Goal: Task Accomplishment & Management: Complete application form

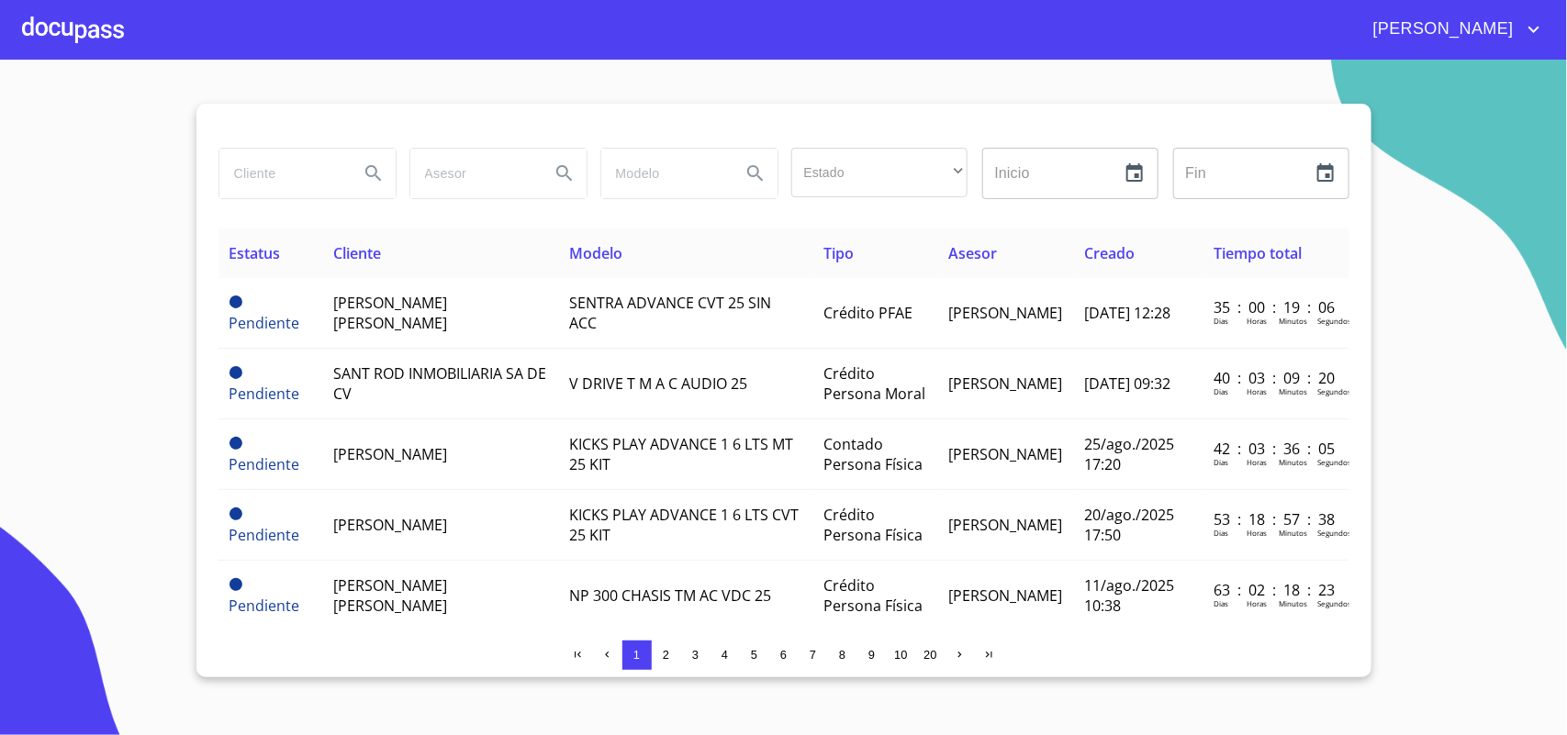
click at [101, 32] on div at bounding box center [73, 29] width 102 height 59
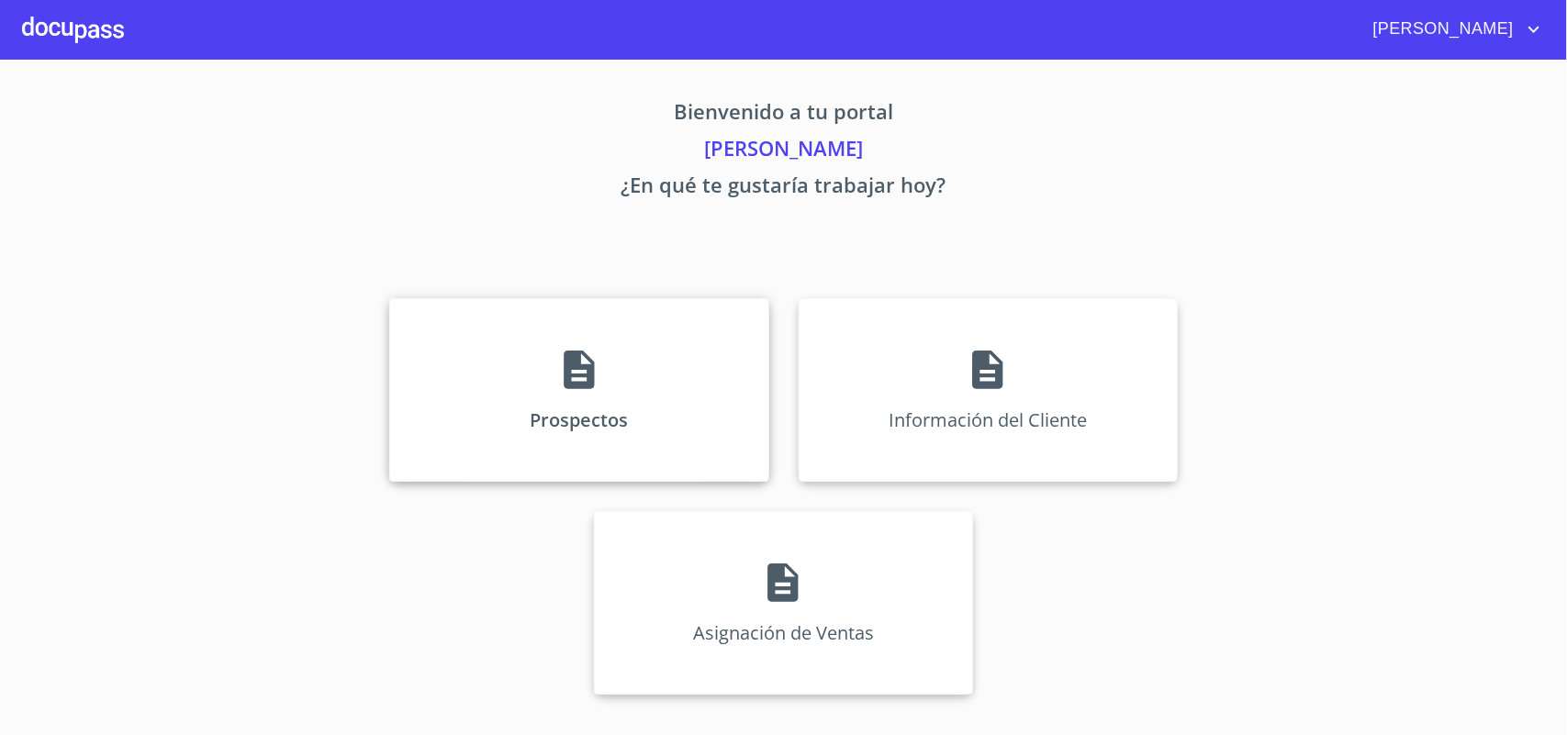
click at [686, 407] on div "Prospectos" at bounding box center [578, 390] width 379 height 184
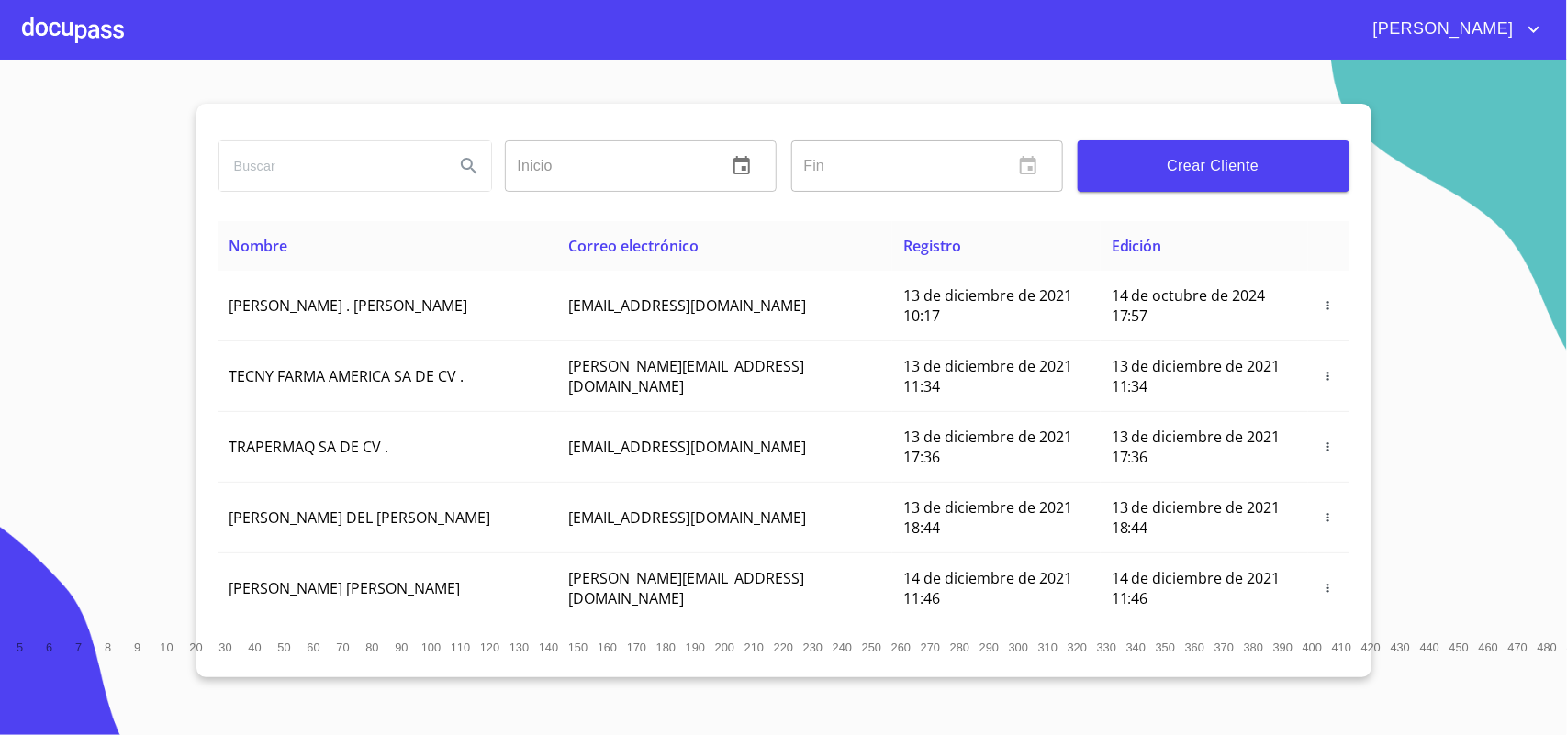
click at [1235, 166] on span "Crear Cliente" at bounding box center [1213, 166] width 242 height 26
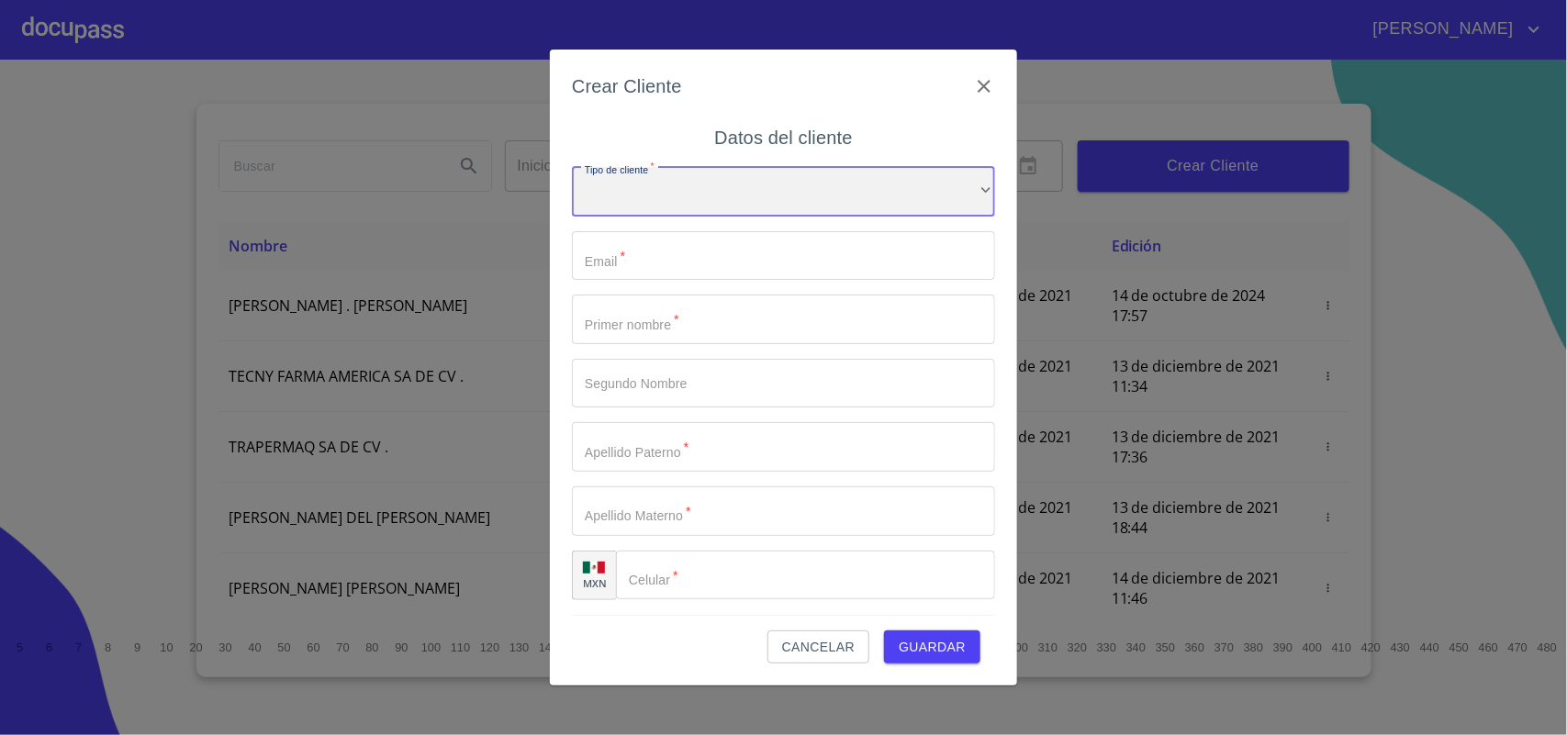
click at [789, 193] on div "​" at bounding box center [783, 192] width 423 height 50
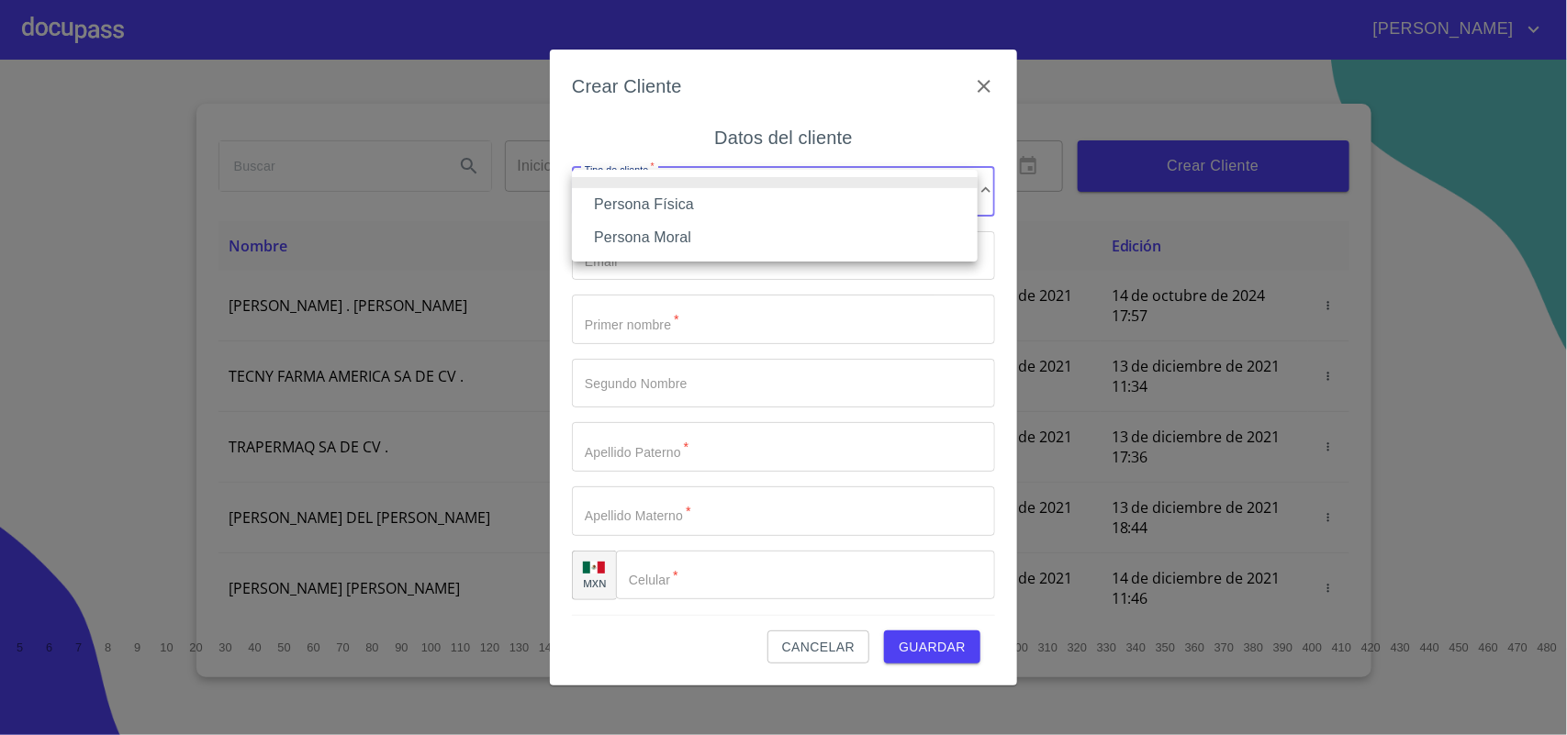
click at [687, 199] on li "Persona Física" at bounding box center [775, 204] width 406 height 33
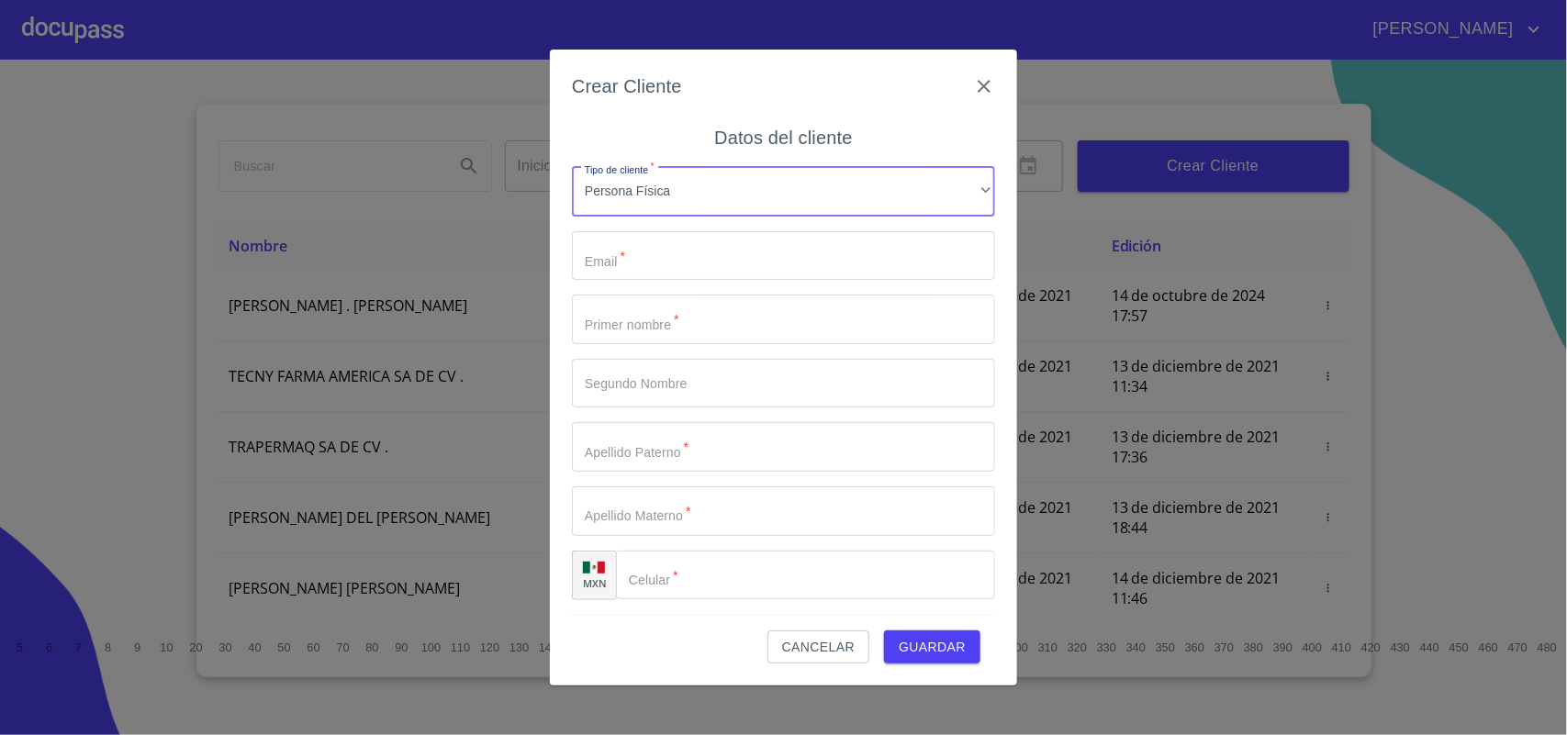
click at [658, 266] on input "Tipo de cliente   *" at bounding box center [783, 256] width 423 height 50
type input "[EMAIL_ADDRESS][DOMAIN_NAME]"
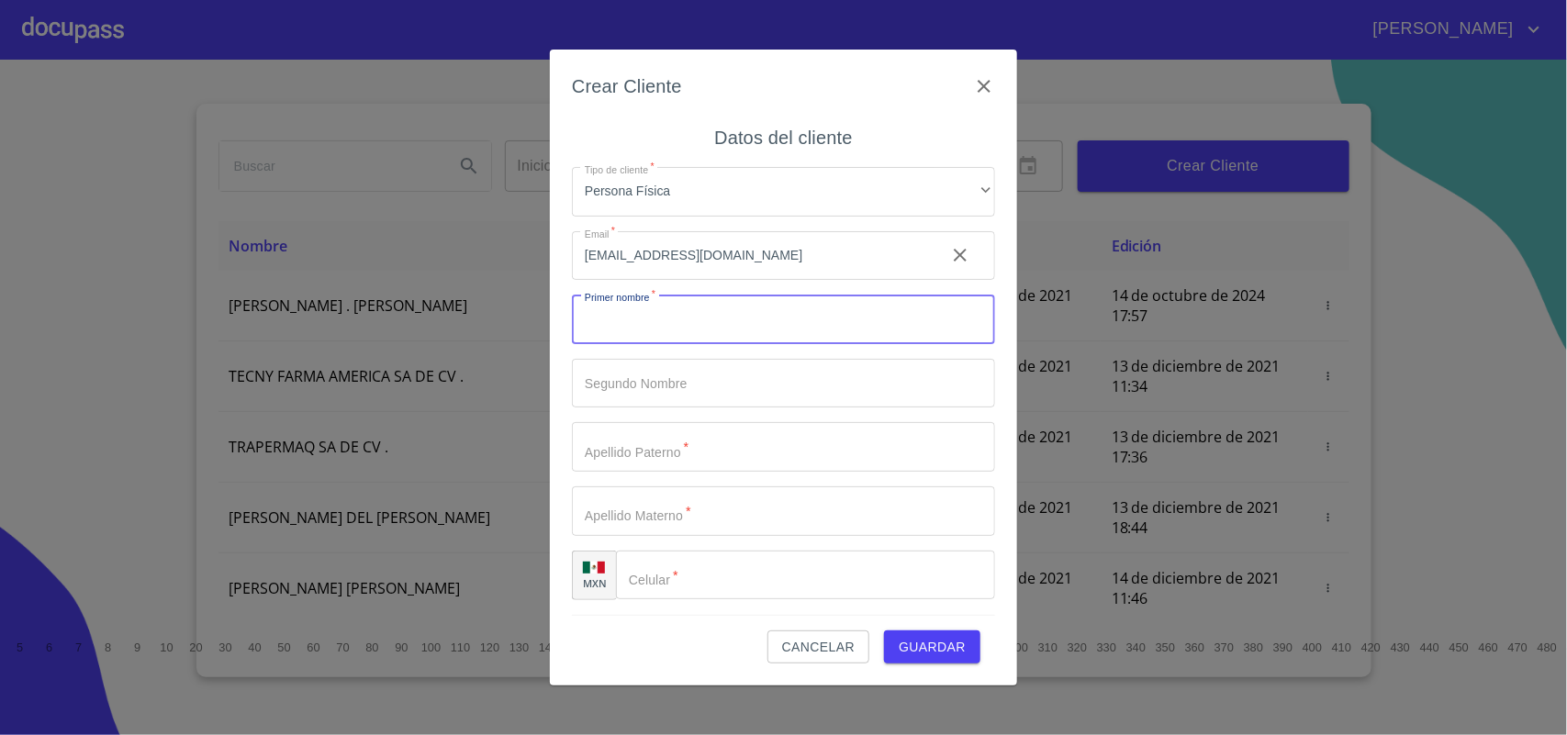
type input "m"
type input "[PERSON_NAME]"
type input "ANGEL"
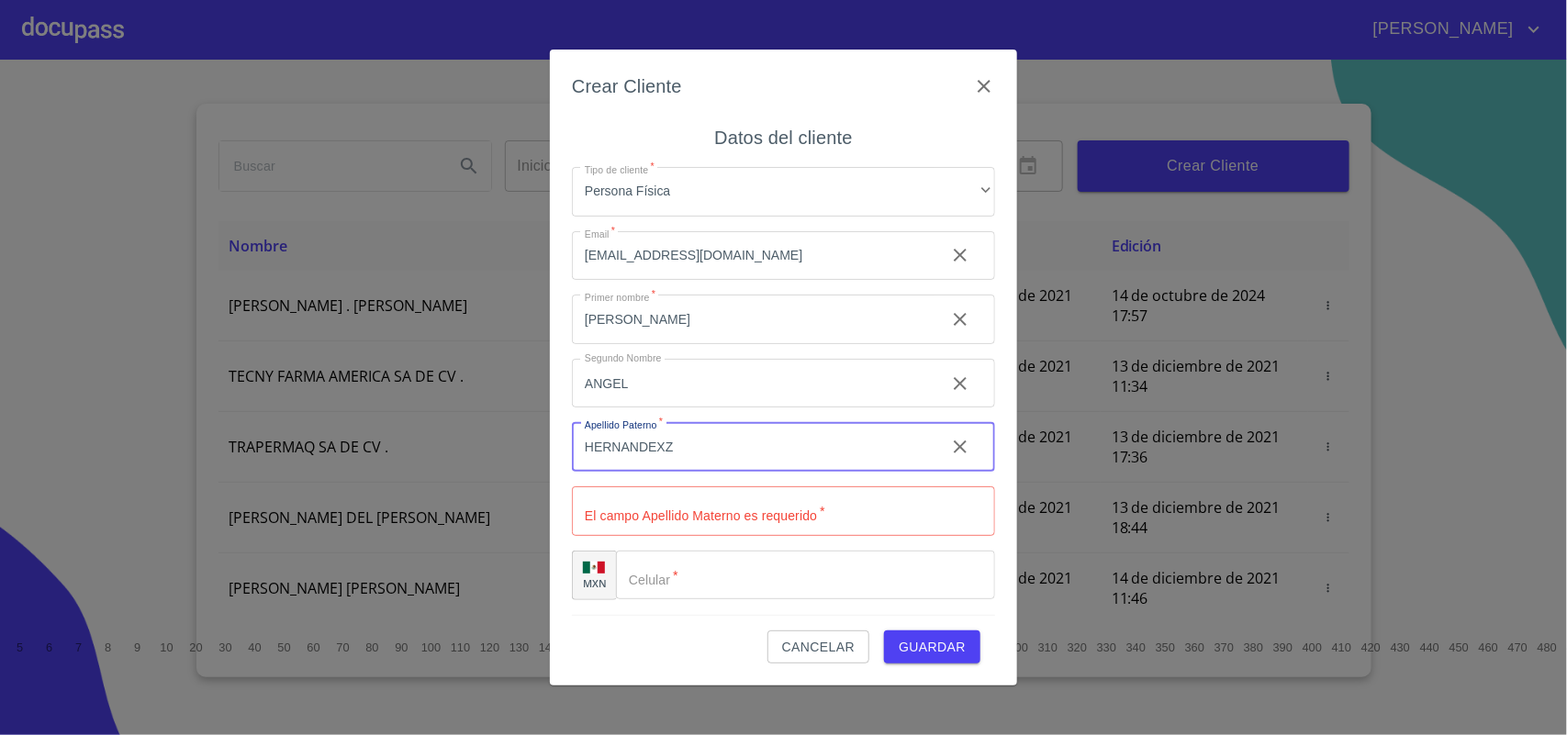
click at [736, 461] on input "HERNANDEXZ" at bounding box center [751, 447] width 359 height 50
type input "[PERSON_NAME]"
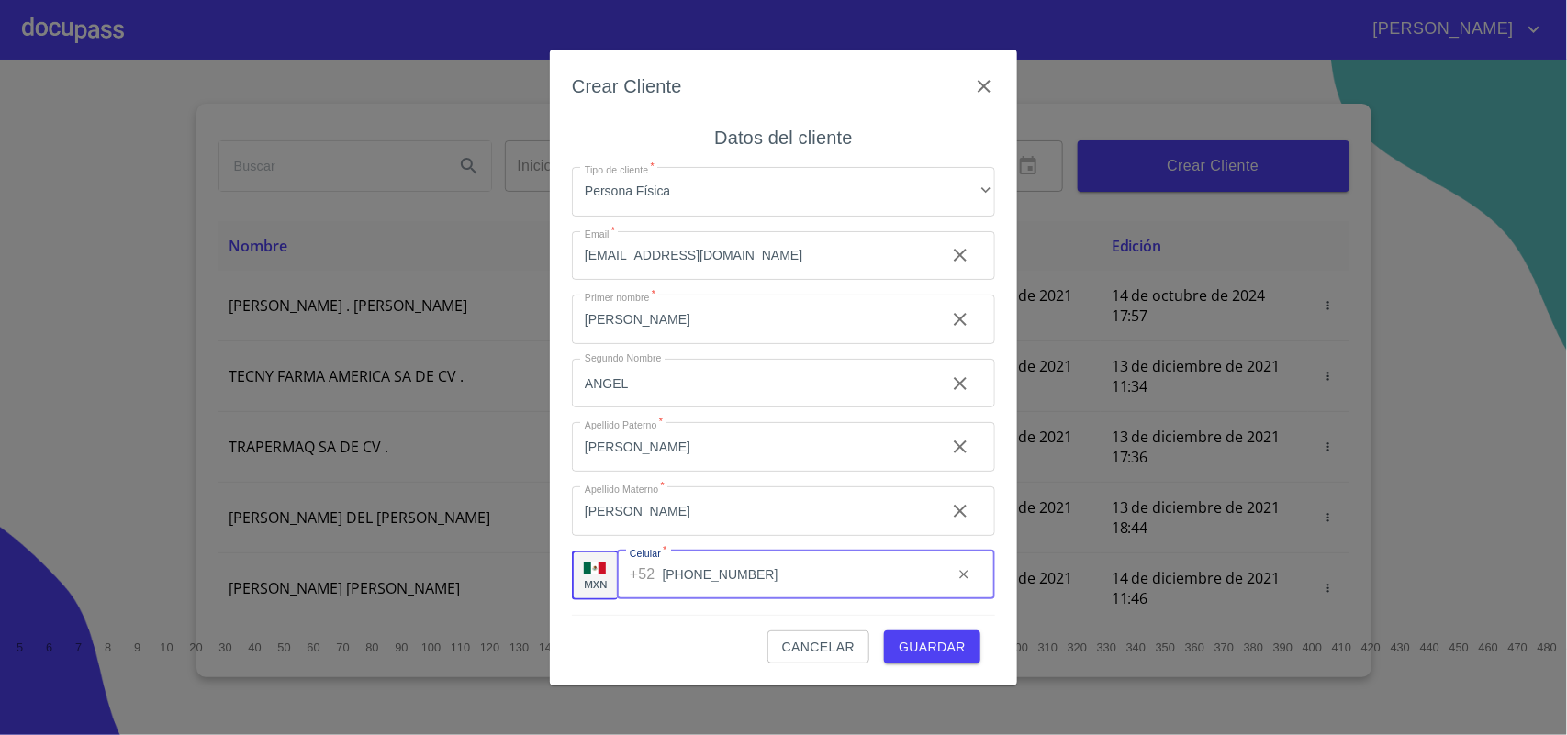
type input "[PHONE_NUMBER]"
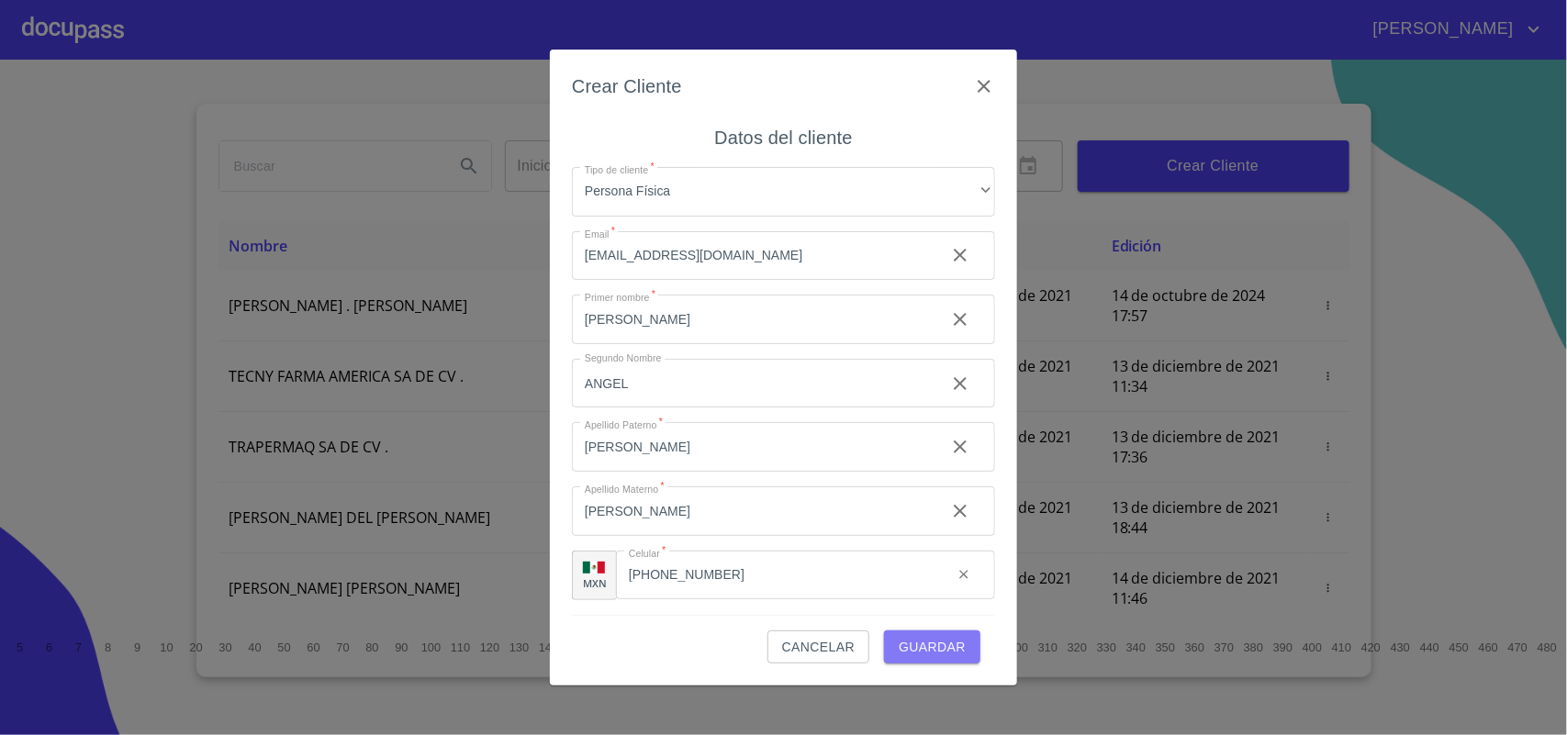
click at [914, 643] on span "Guardar" at bounding box center [932, 647] width 67 height 23
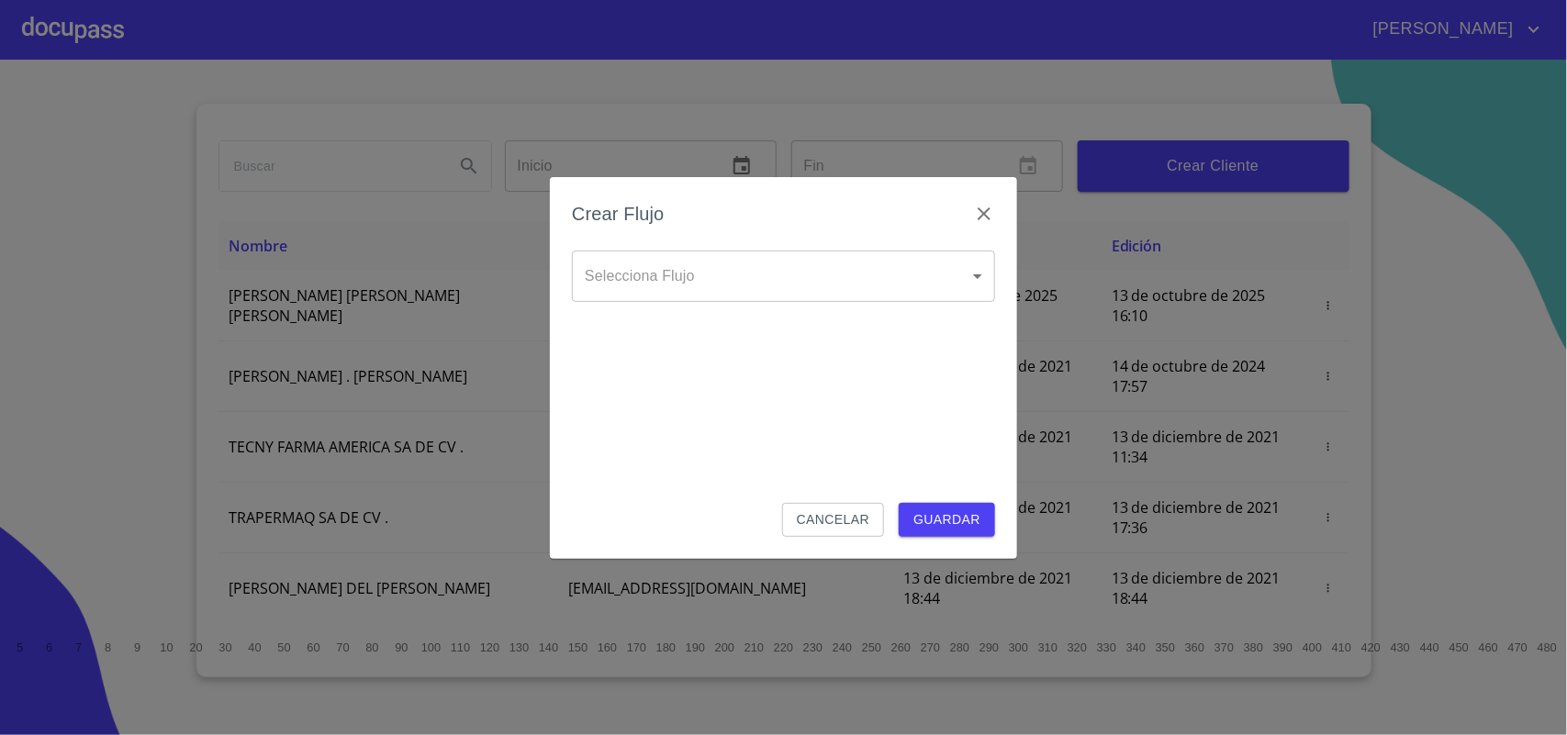
click at [700, 275] on body "[PERSON_NAME] ​ Fin ​ Crear Cliente Nombre Correo electrónico Registro Edición …" at bounding box center [783, 367] width 1567 height 735
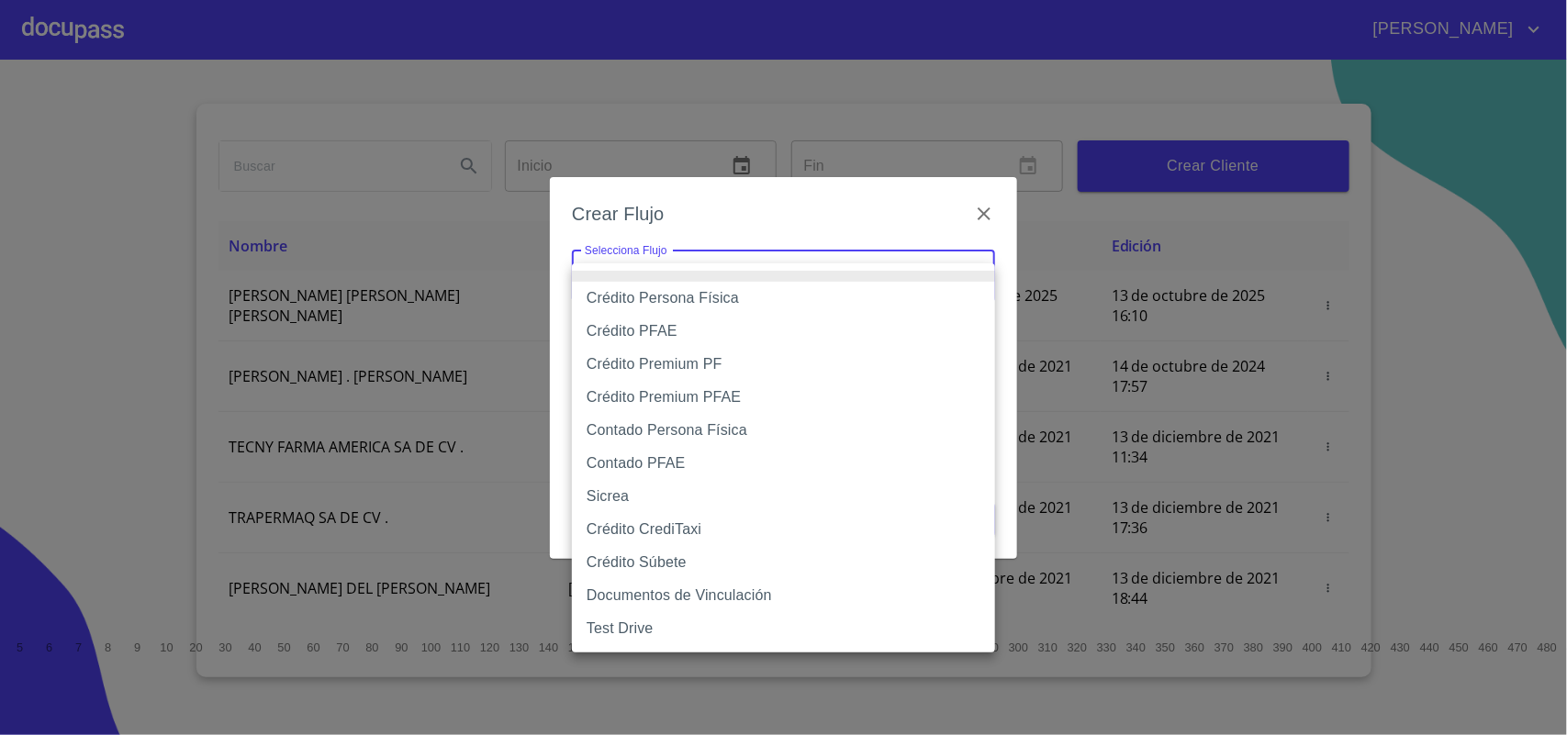
click at [716, 303] on li "Crédito Persona Física" at bounding box center [783, 298] width 423 height 33
type input "61b033e49b8c202ad5bb7912"
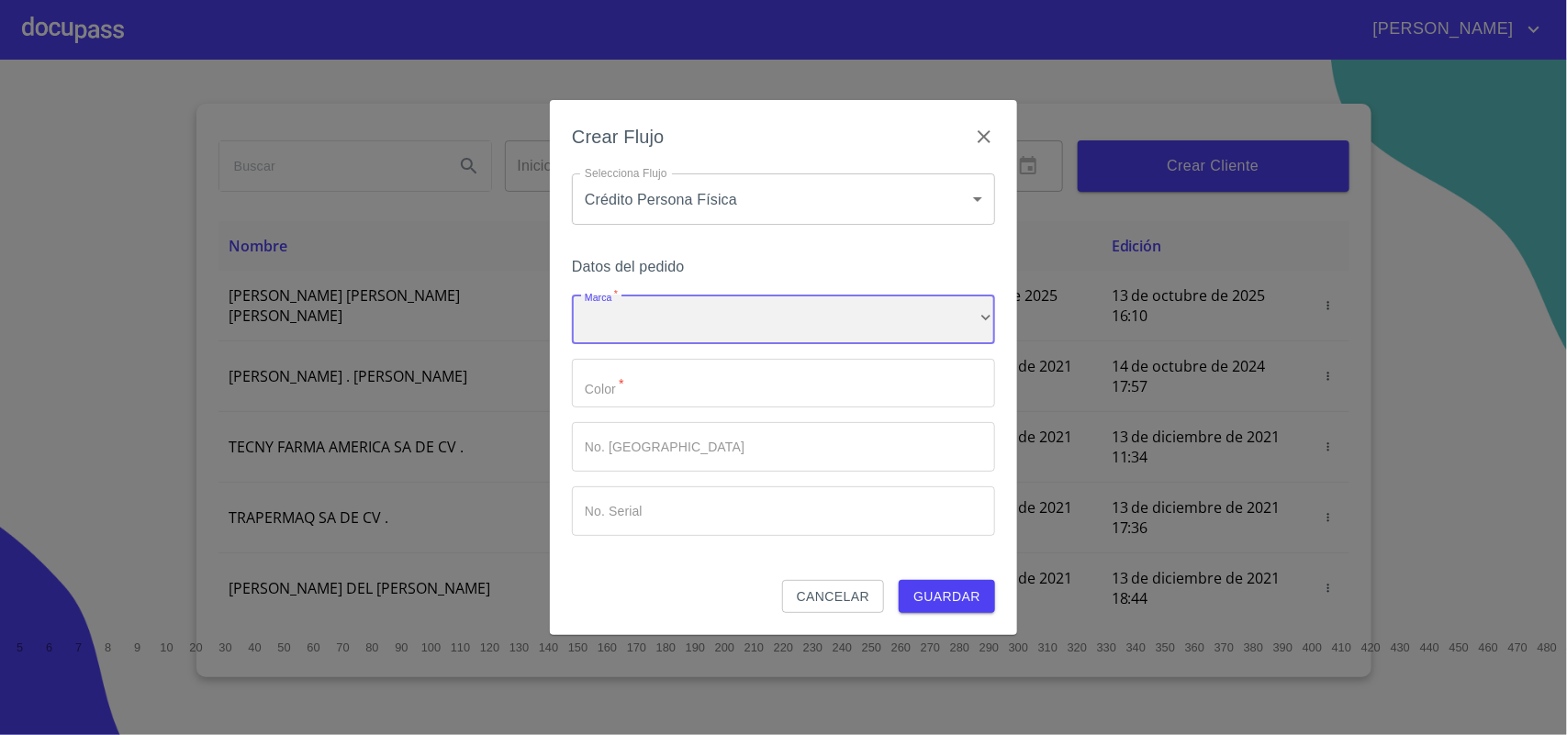
click at [672, 314] on div "​" at bounding box center [783, 320] width 423 height 50
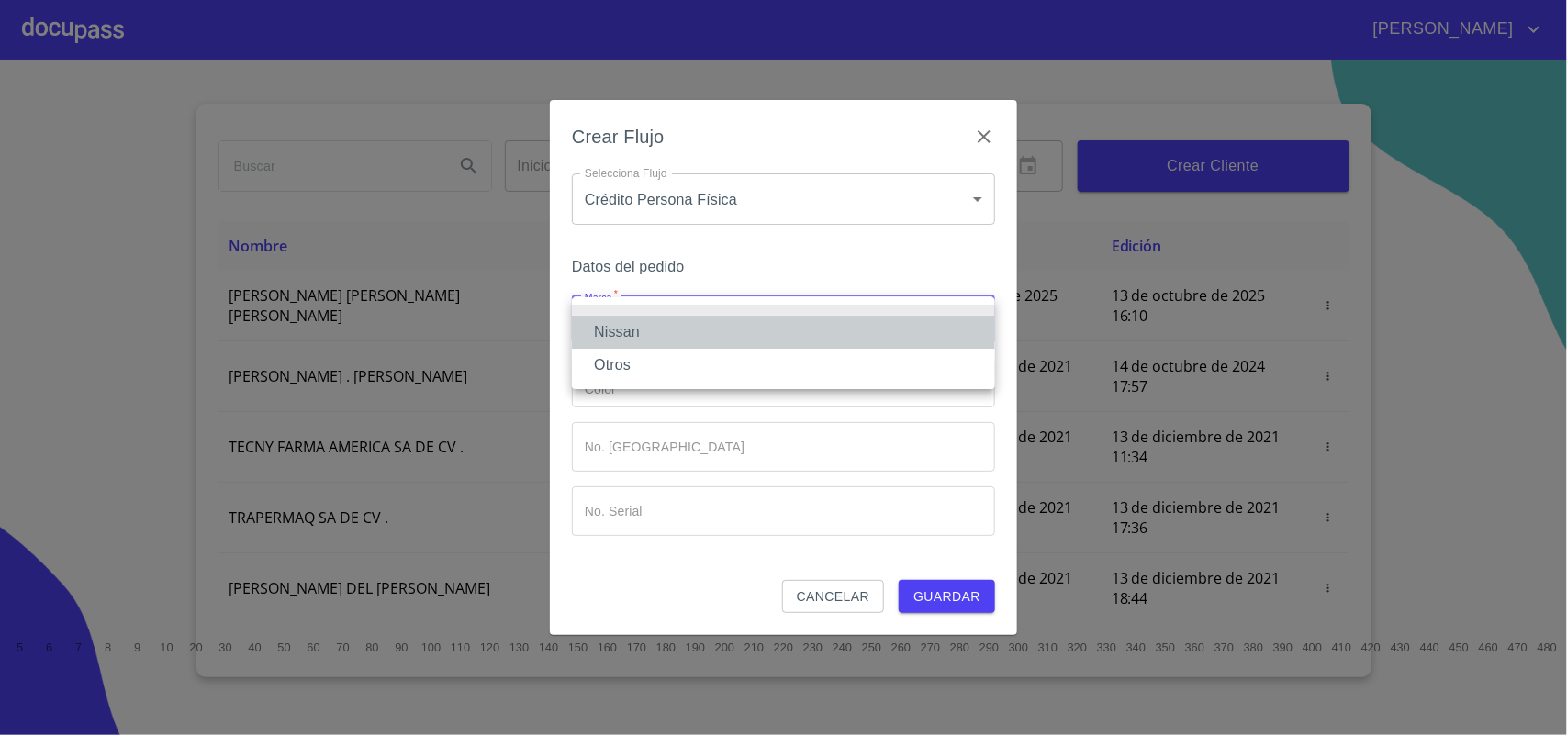
click at [617, 327] on li "Nissan" at bounding box center [783, 332] width 423 height 33
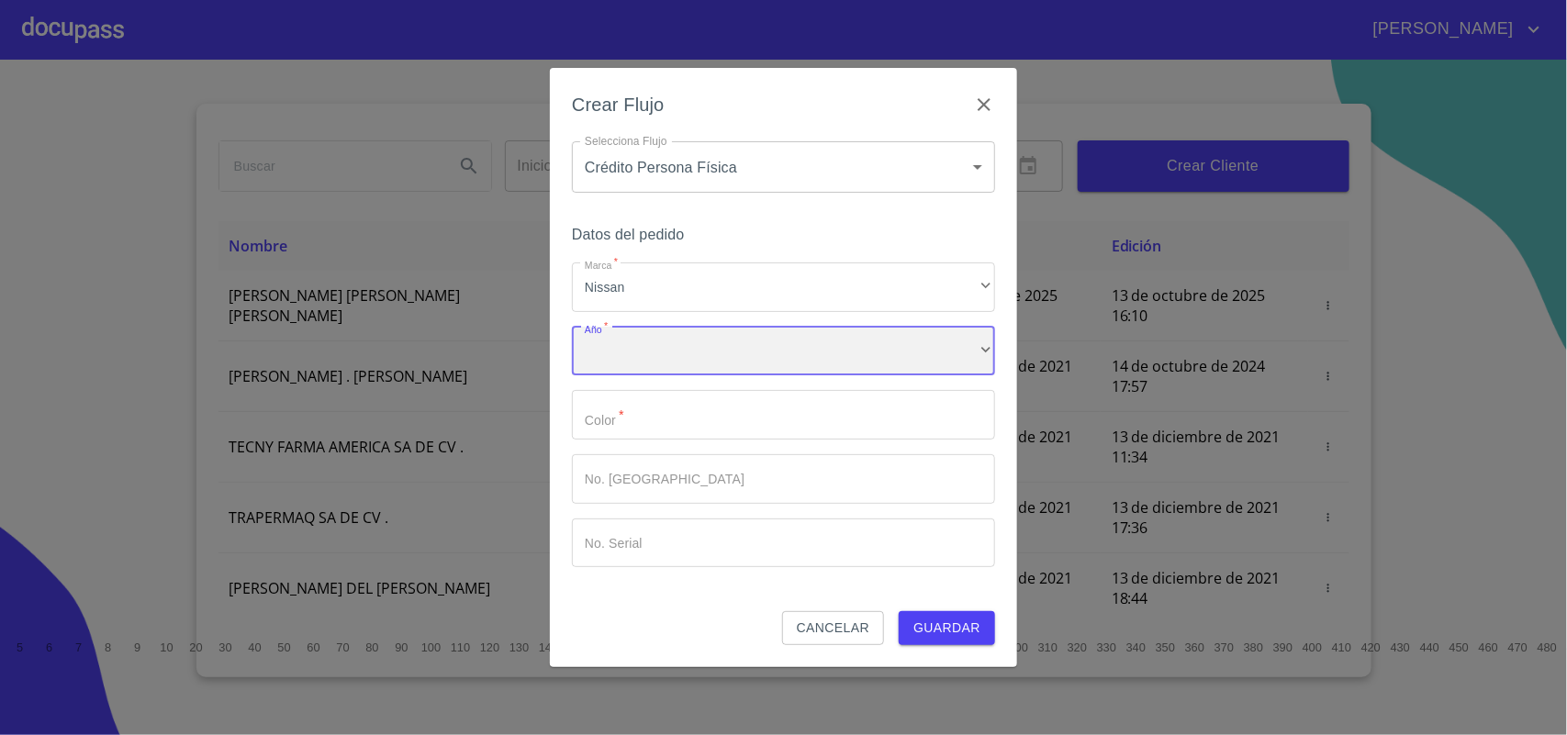
click at [636, 345] on div "​" at bounding box center [783, 352] width 423 height 50
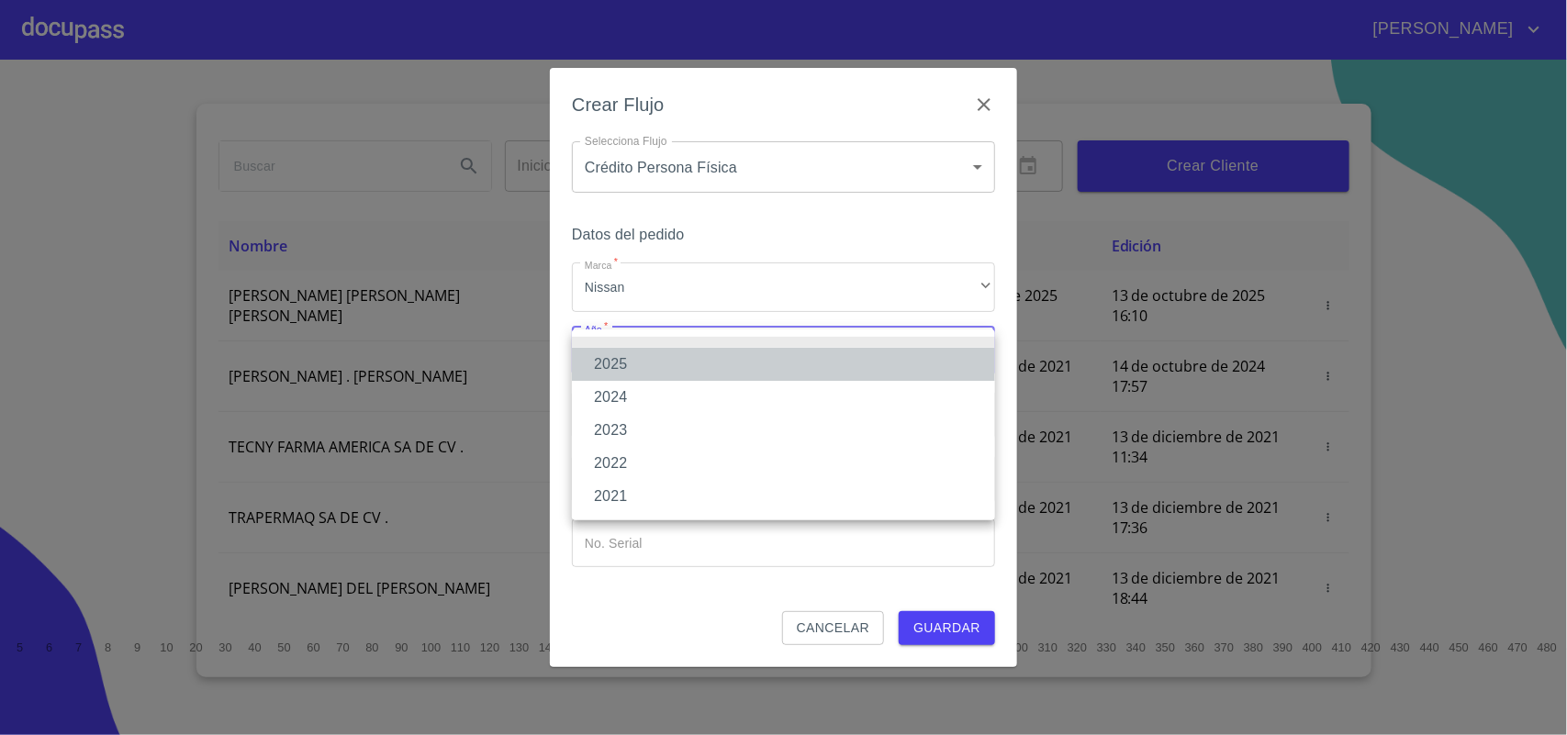
click at [625, 368] on li "2025" at bounding box center [783, 364] width 423 height 33
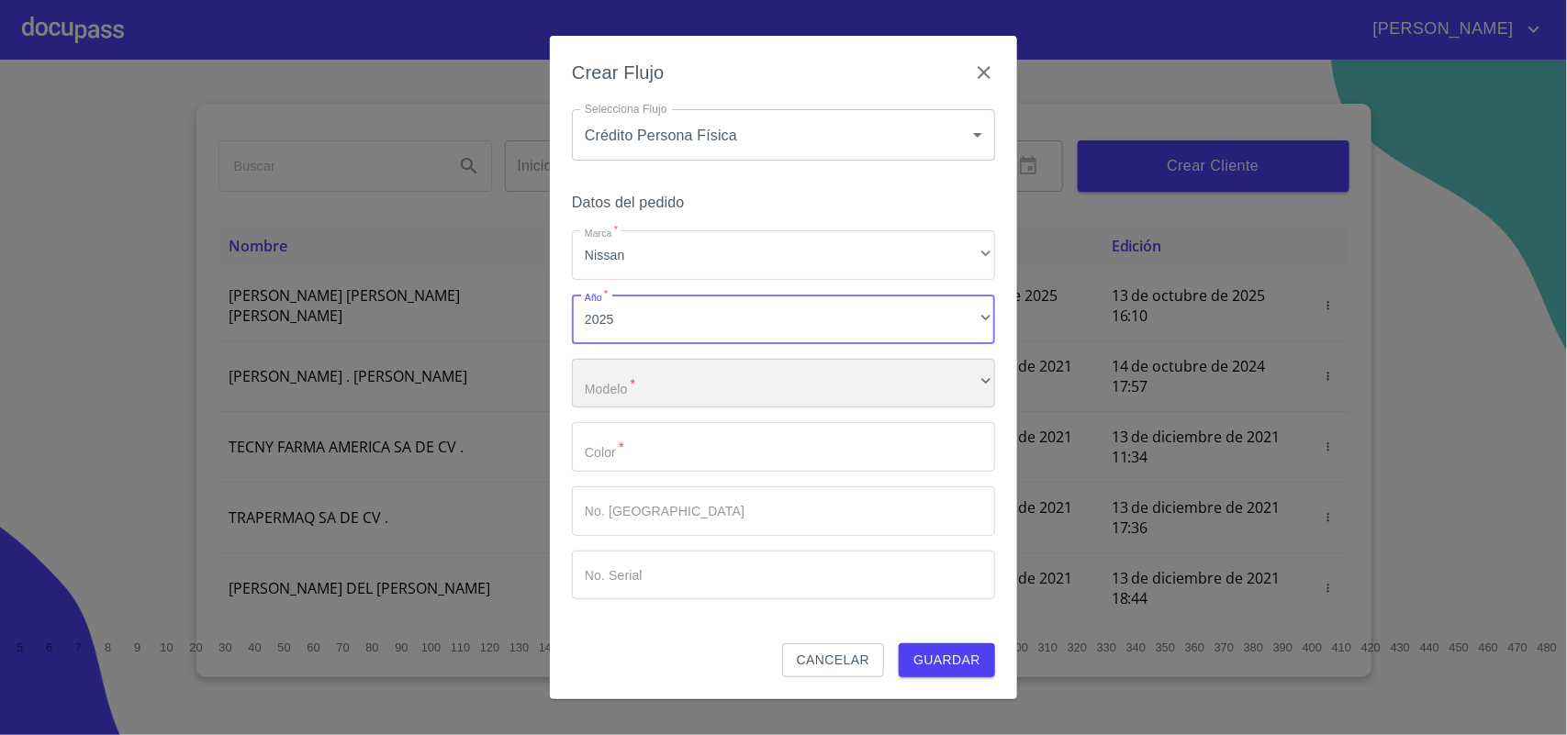
click at [721, 378] on div "​" at bounding box center [783, 384] width 423 height 50
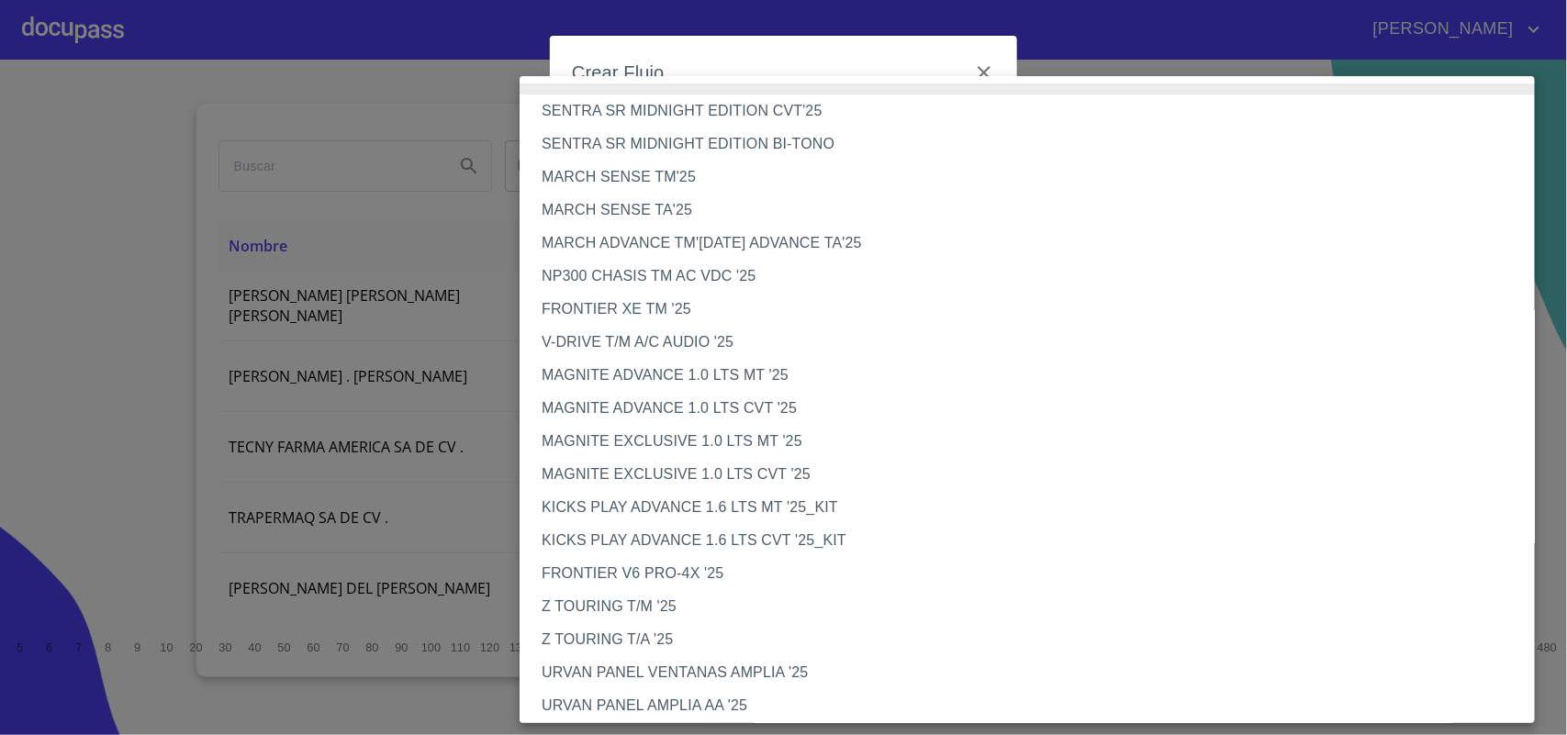
scroll to position [405, 0]
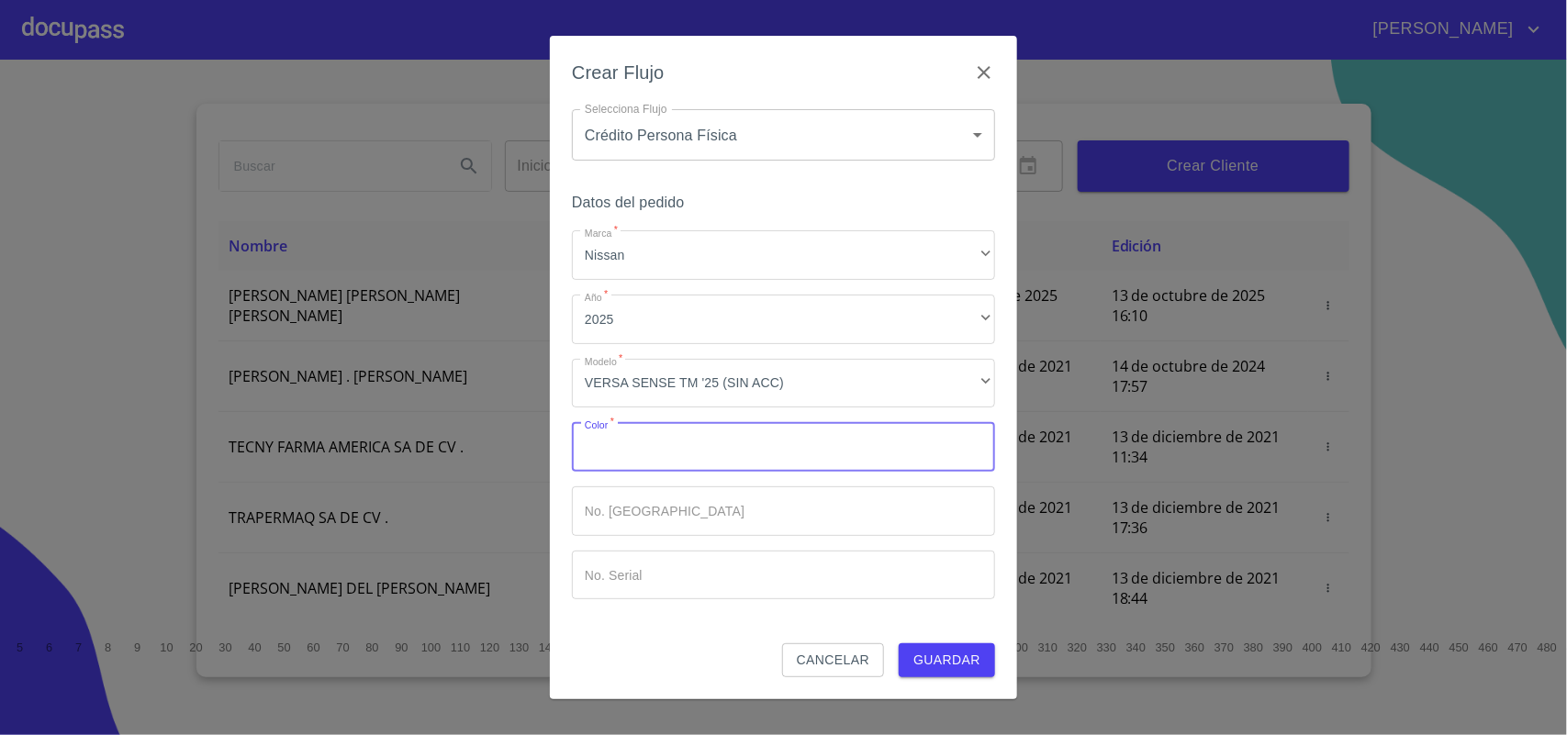
click at [667, 441] on input "Marca   *" at bounding box center [783, 447] width 423 height 50
type input "B"
type input "BLANCO"
click at [936, 654] on span "Guardar" at bounding box center [946, 660] width 67 height 23
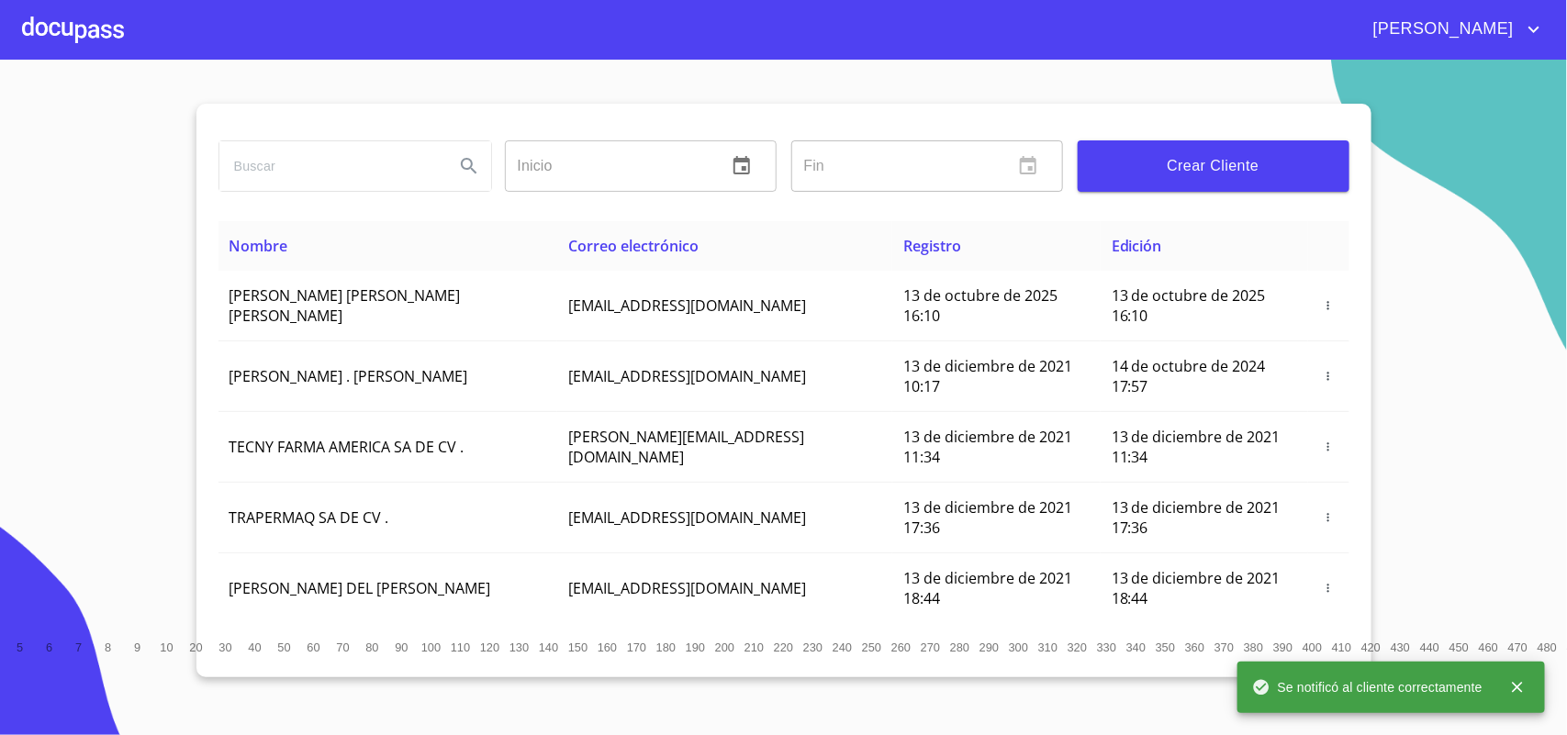
click at [301, 172] on input "search" at bounding box center [329, 166] width 220 height 50
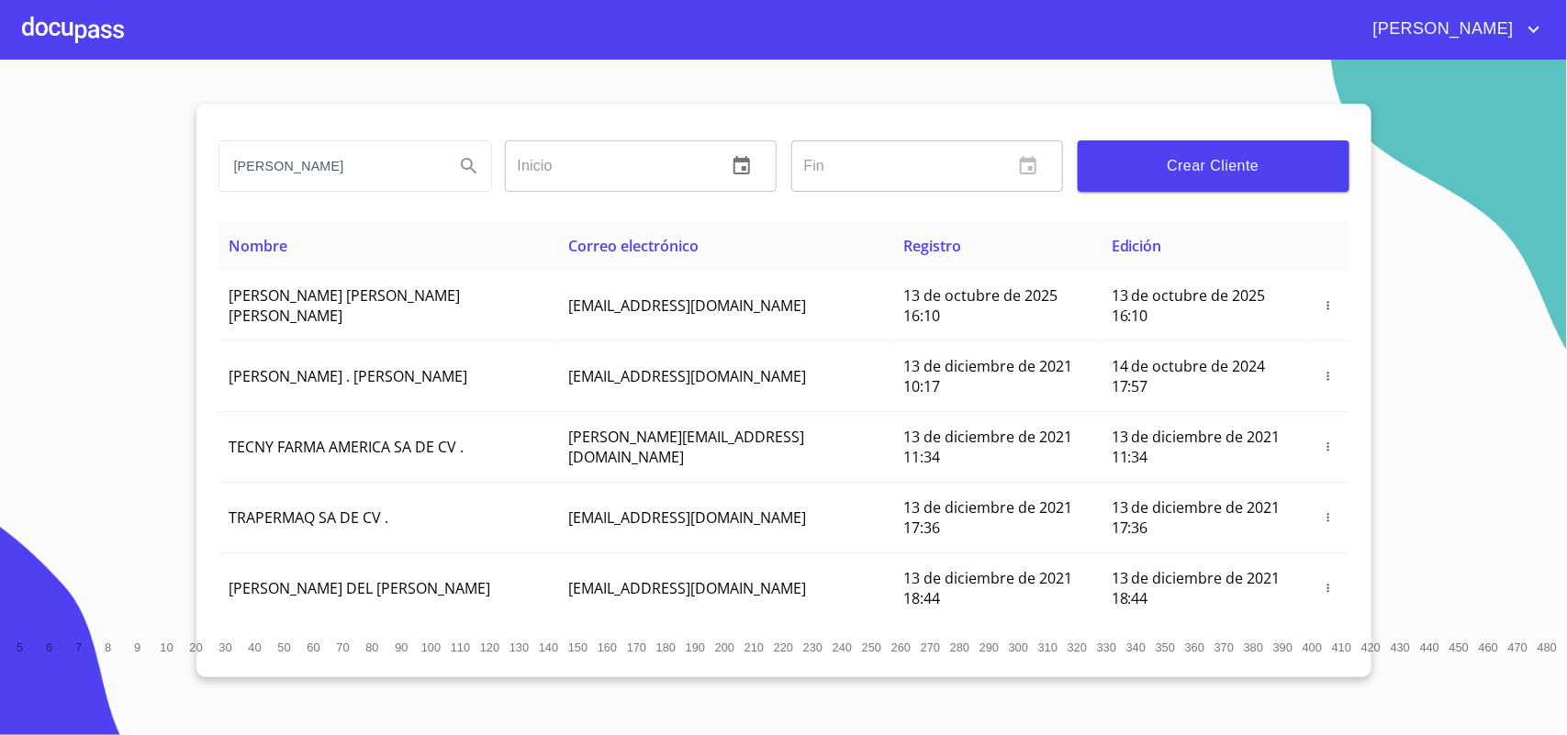
type input "[PERSON_NAME]"
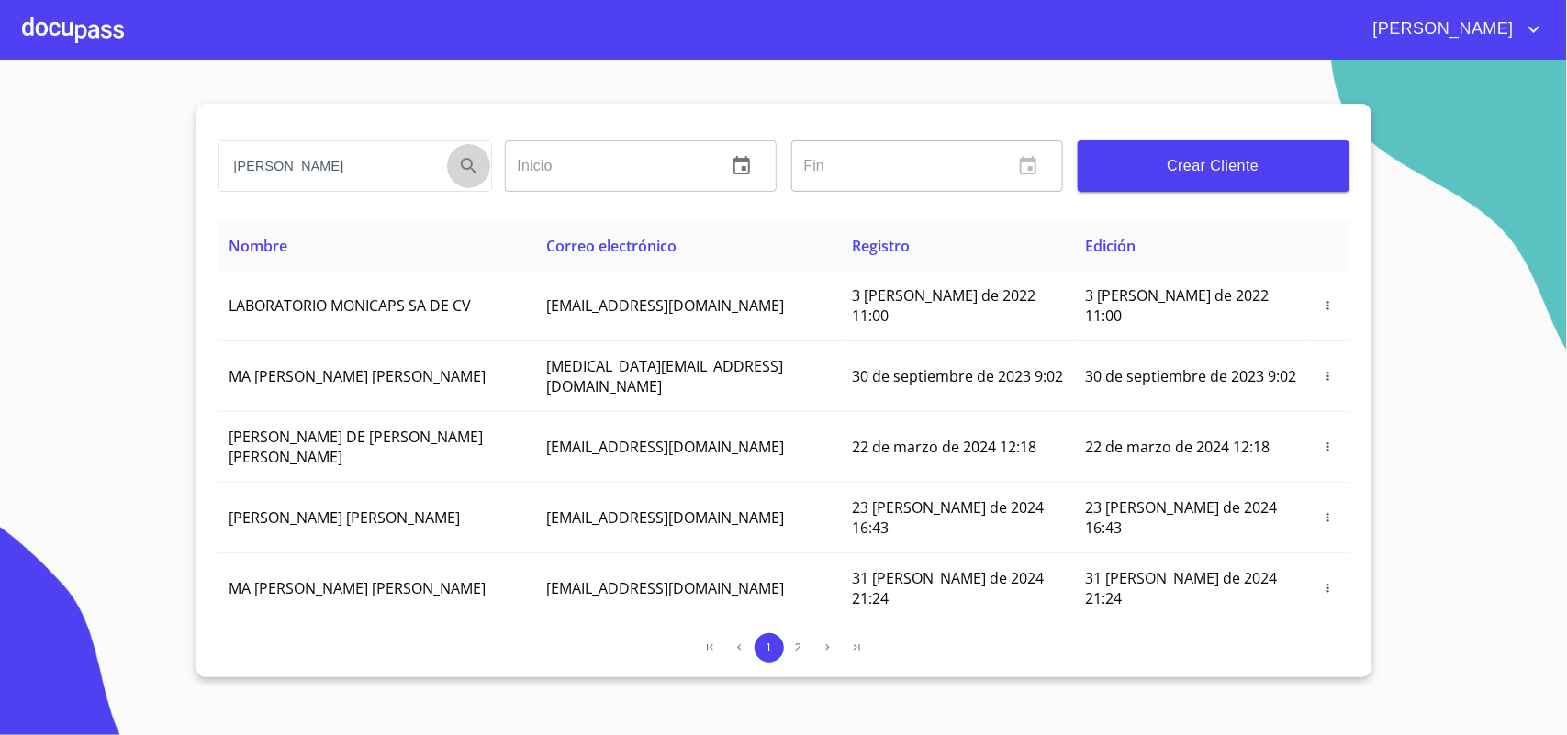
click at [465, 168] on icon "Search" at bounding box center [469, 166] width 16 height 16
click at [79, 41] on div at bounding box center [73, 29] width 102 height 59
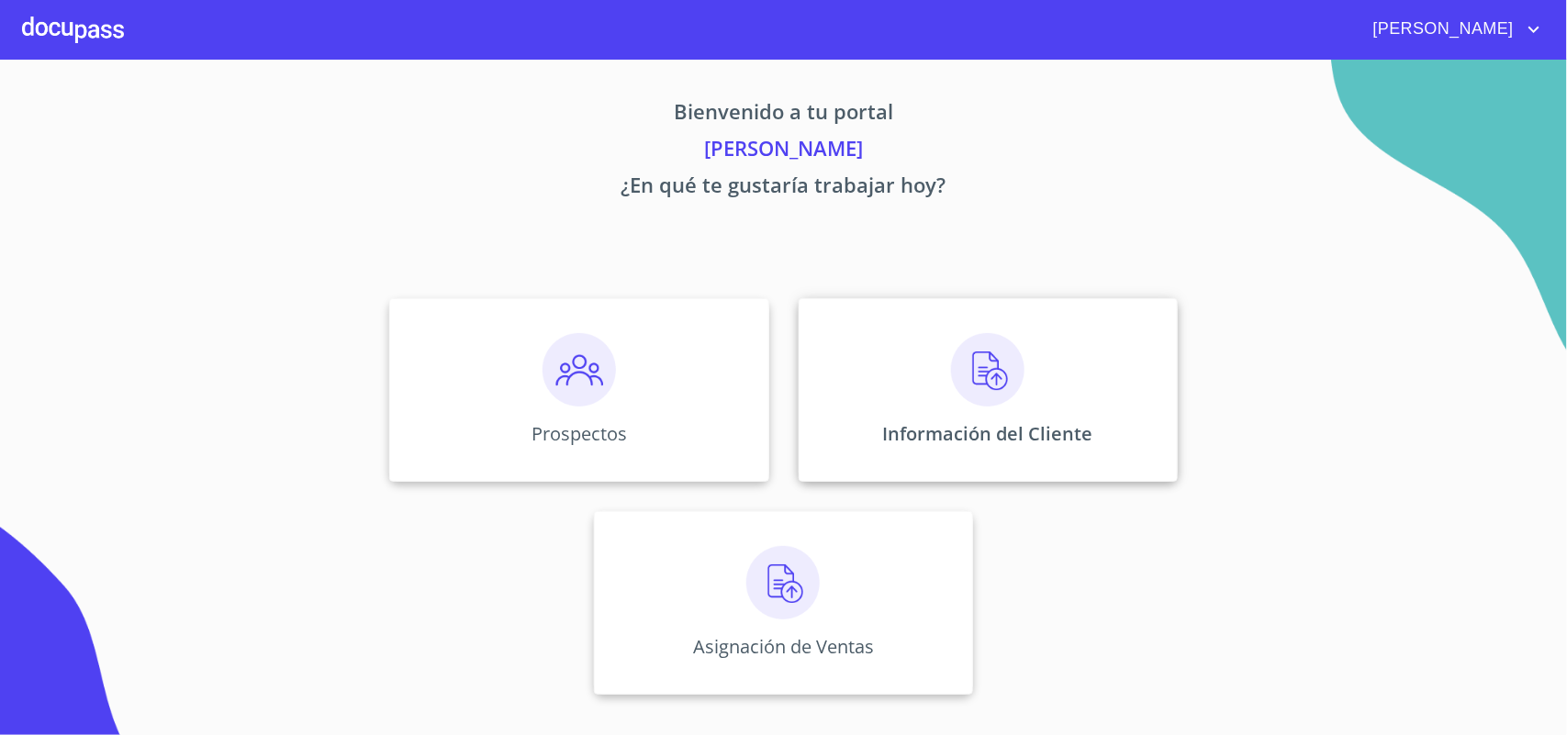
click at [1033, 408] on div "Información del Cliente" at bounding box center [988, 390] width 379 height 184
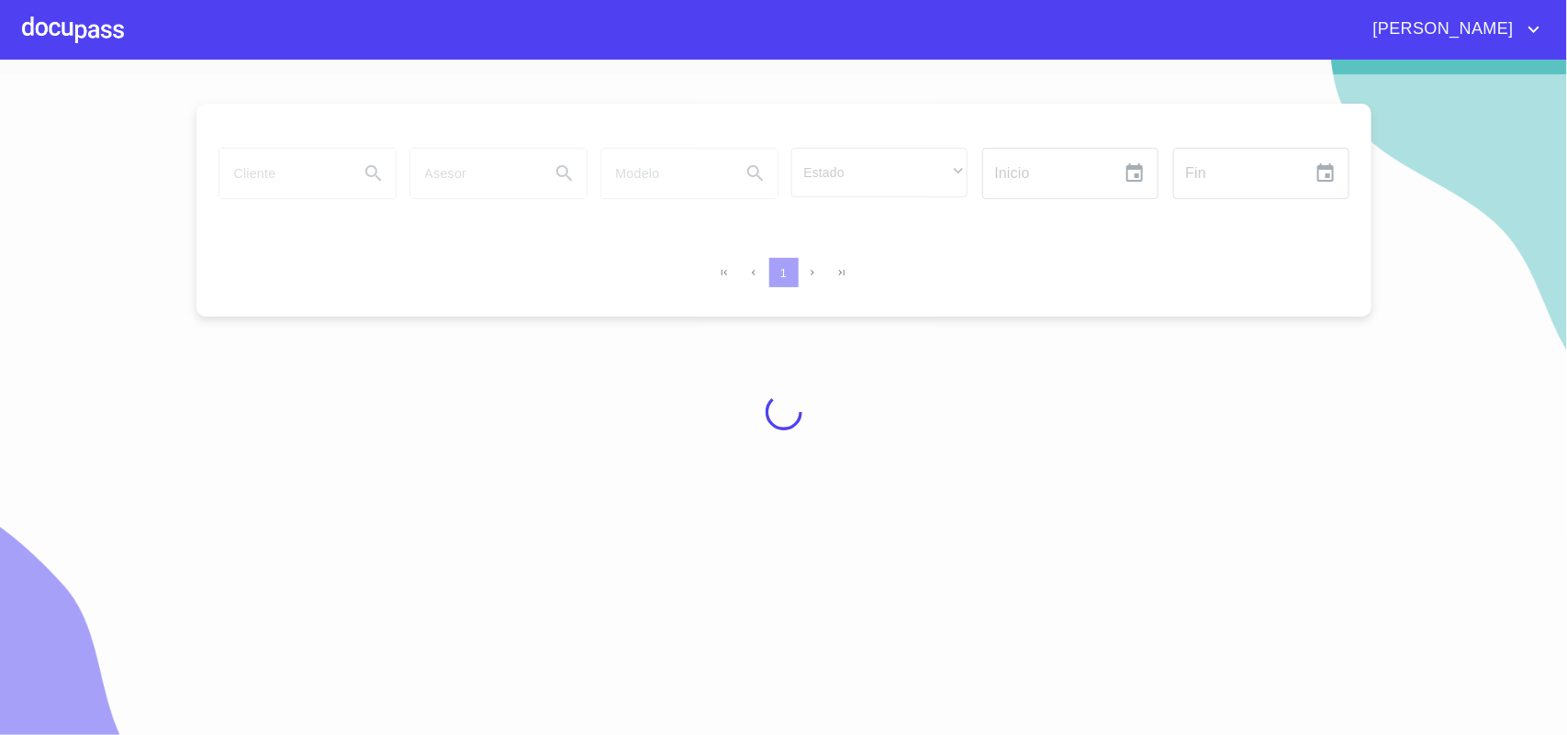
click at [287, 186] on div at bounding box center [783, 412] width 1567 height 676
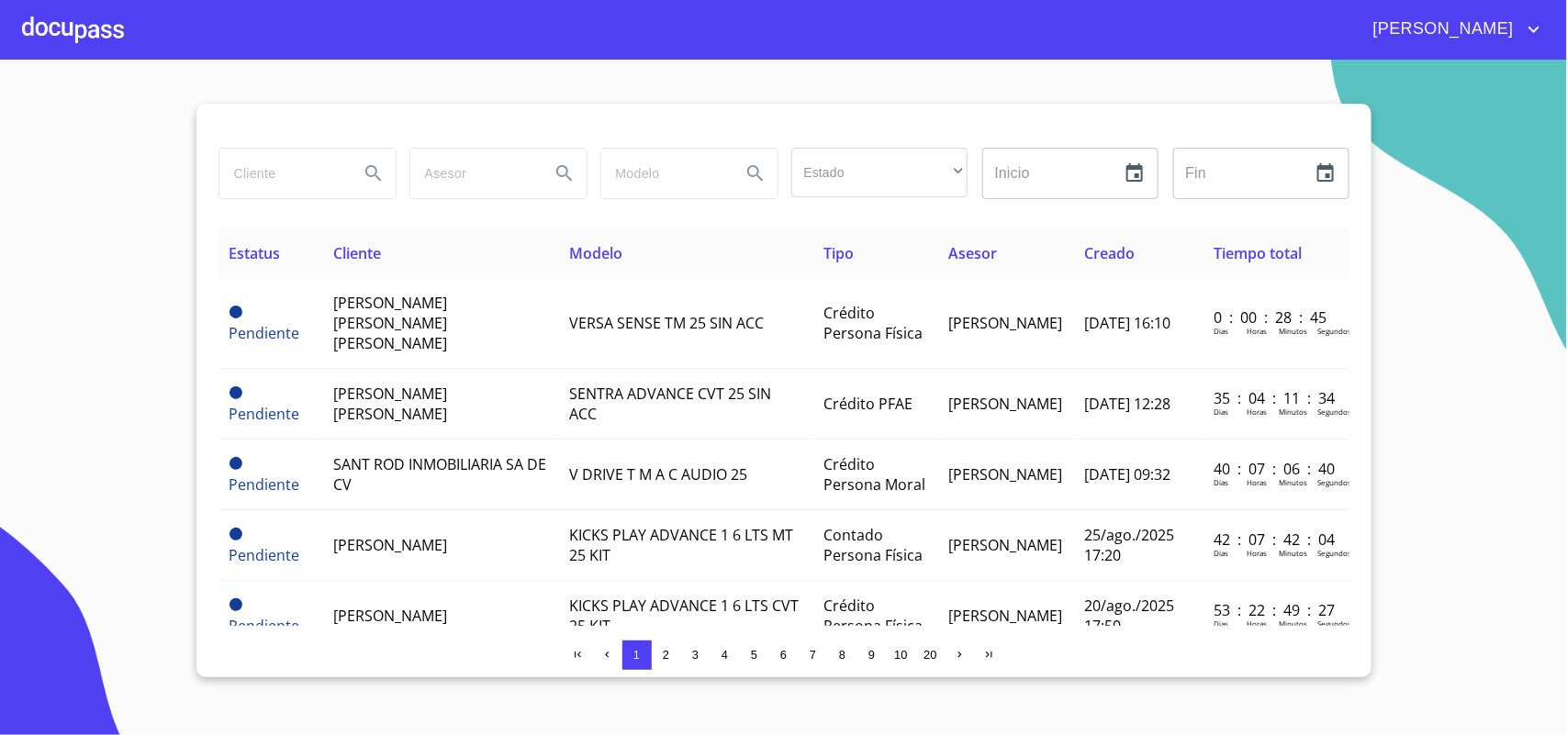
click at [319, 172] on input "search" at bounding box center [281, 174] width 125 height 50
type input "[PERSON_NAME]"
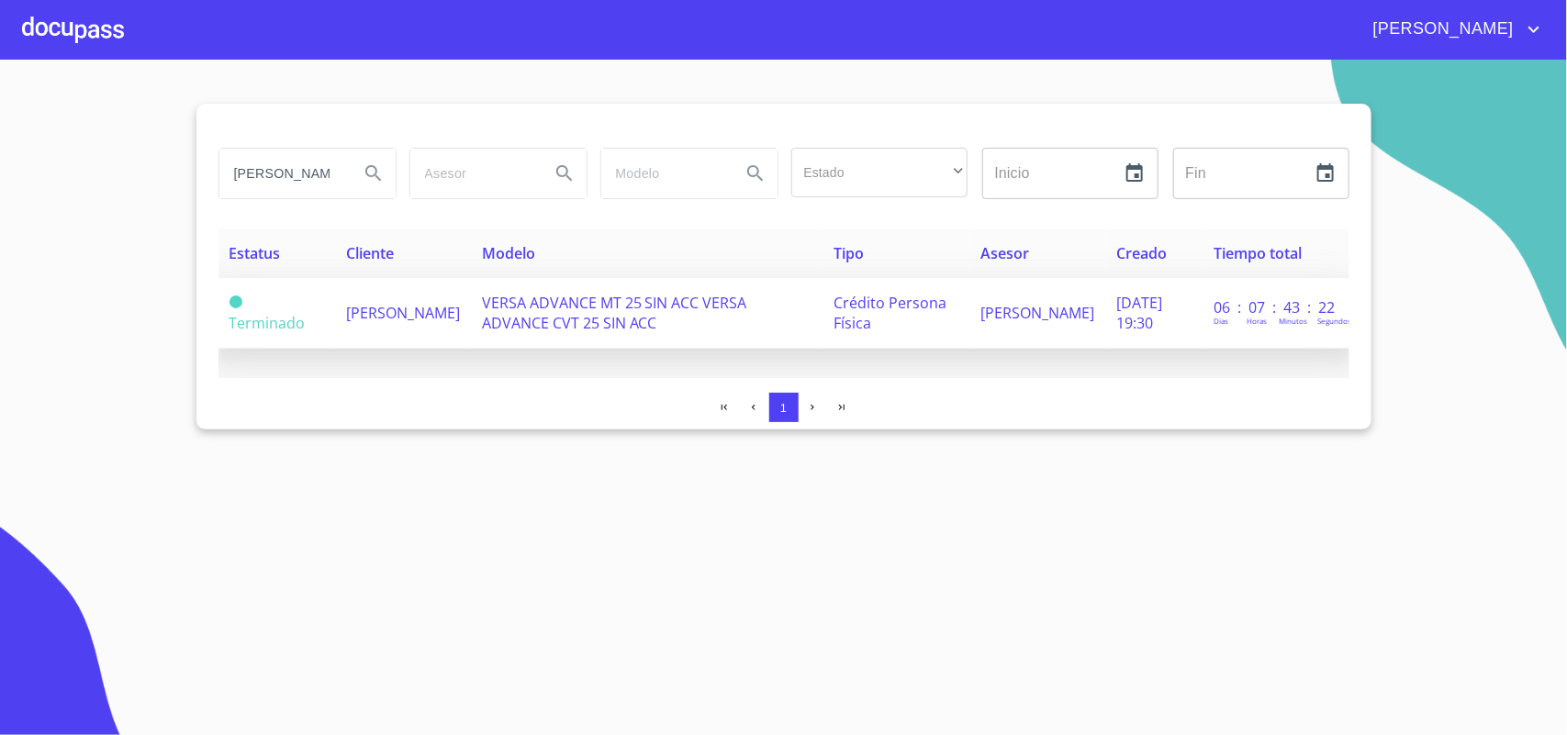
click at [565, 324] on span "VERSA ADVANCE MT 25 SIN ACC VERSA ADVANCE CVT 25 SIN ACC" at bounding box center [614, 313] width 265 height 40
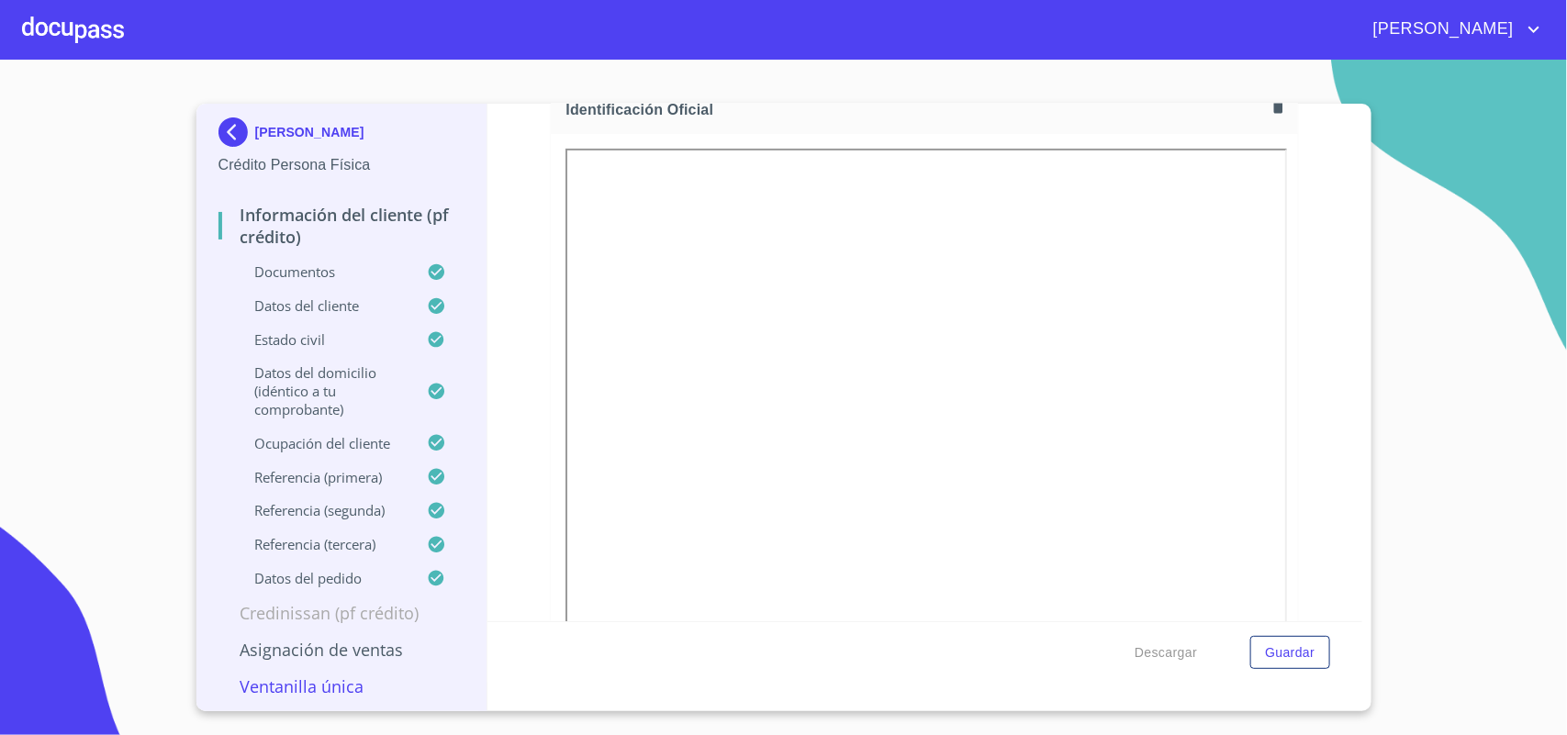
scroll to position [229, 0]
